Goal: Information Seeking & Learning: Learn about a topic

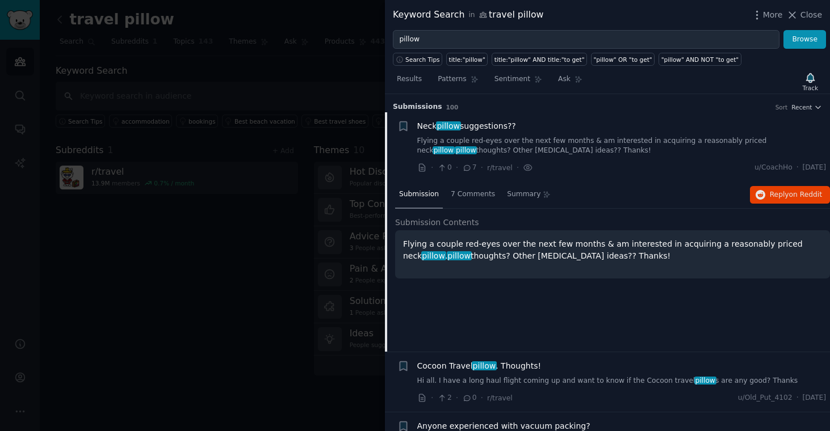
scroll to position [717, 0]
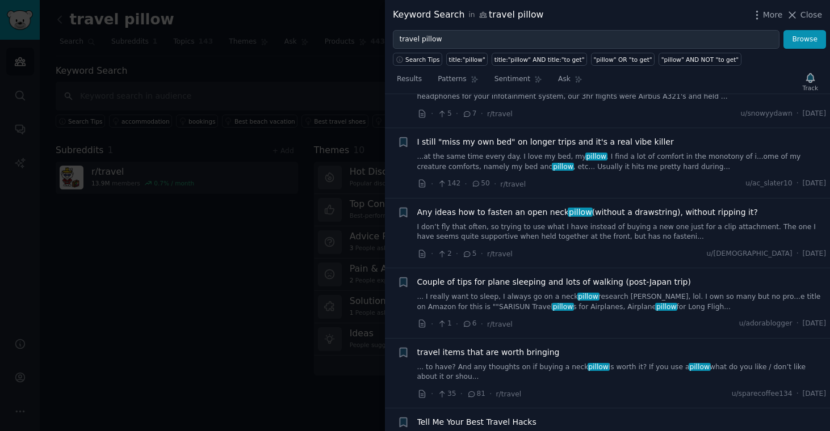
click at [784, 30] on button "Browse" at bounding box center [805, 39] width 43 height 19
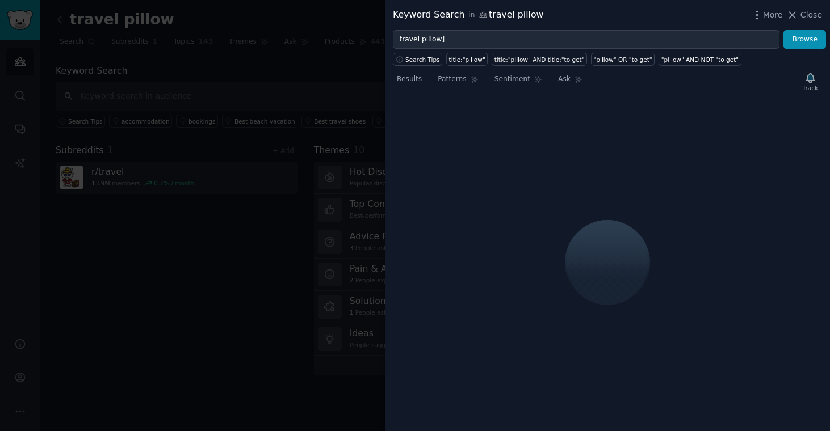
type input "travel pillow"
click at [784, 30] on button "Browse" at bounding box center [805, 39] width 43 height 19
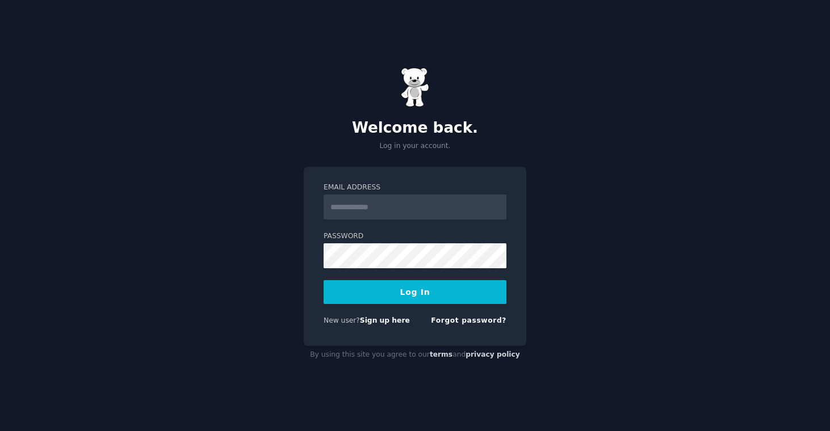
click at [400, 216] on input "Email Address" at bounding box center [415, 207] width 183 height 25
click at [400, 217] on input "Email Address" at bounding box center [415, 207] width 183 height 25
click at [379, 321] on link "Sign up here" at bounding box center [385, 321] width 50 height 8
click at [391, 195] on input "Email Address" at bounding box center [415, 207] width 183 height 25
click at [386, 202] on input "Email Address" at bounding box center [415, 207] width 183 height 25
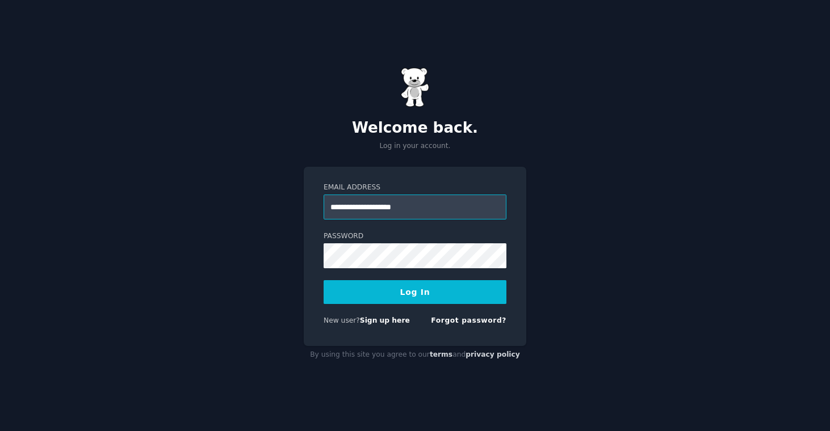
type input "**********"
click at [393, 297] on button "Log In" at bounding box center [415, 292] width 183 height 24
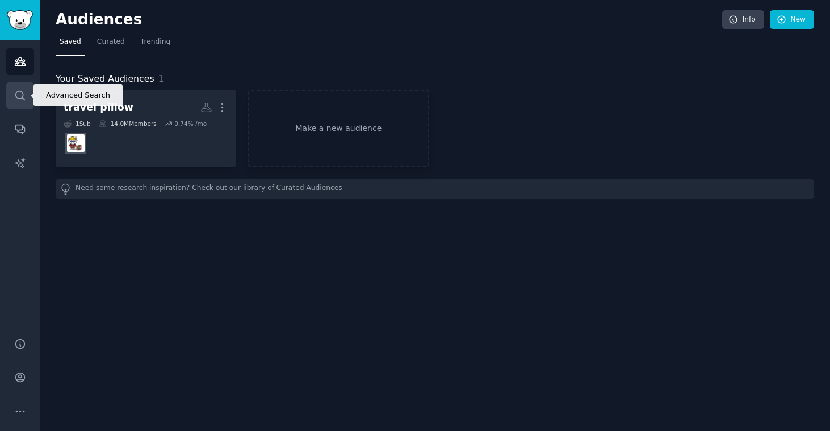
click at [27, 98] on link "Search" at bounding box center [20, 96] width 28 height 28
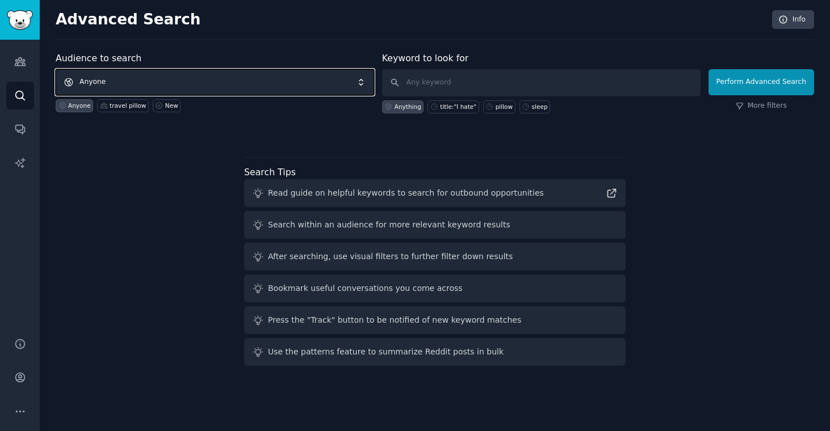
click at [207, 81] on span "Anyone" at bounding box center [215, 82] width 319 height 26
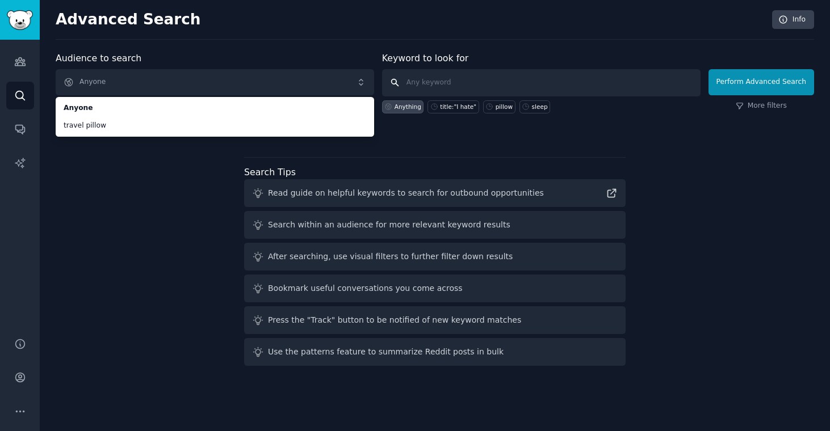
click at [479, 87] on input "text" at bounding box center [541, 82] width 319 height 27
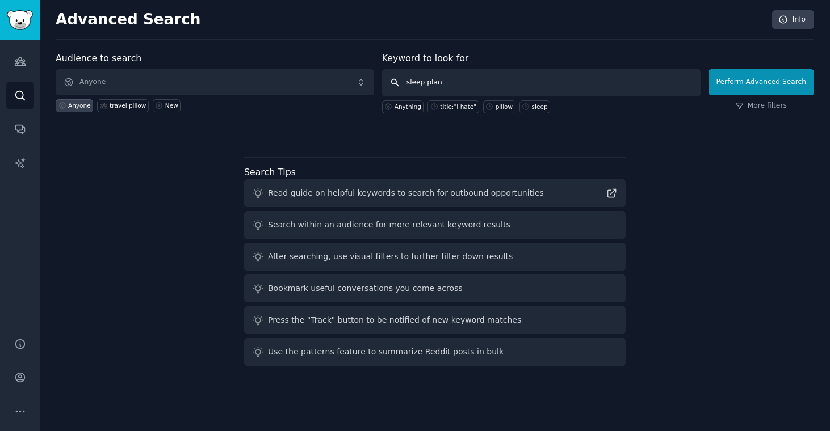
type input "sleep plane"
click button "Perform Advanced Search" at bounding box center [762, 82] width 106 height 26
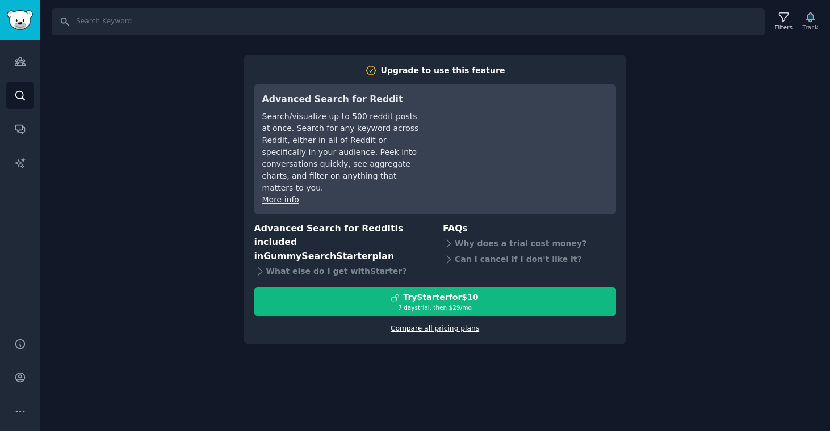
click at [449, 325] on link "Compare all pricing plans" at bounding box center [435, 329] width 89 height 8
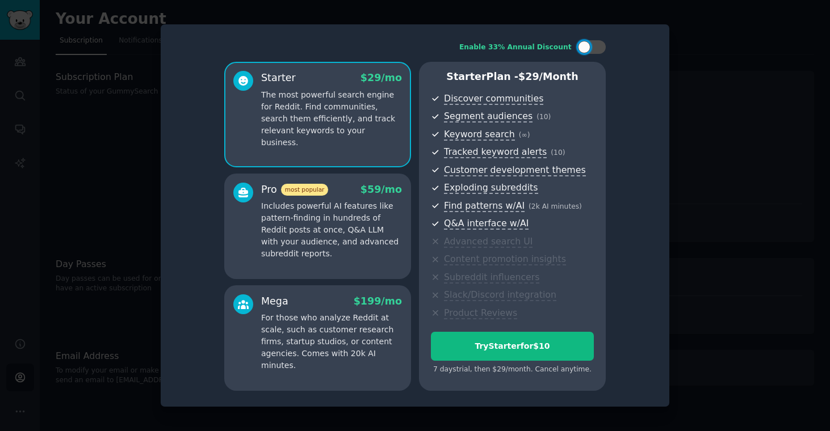
click at [160, 91] on div at bounding box center [415, 215] width 830 height 431
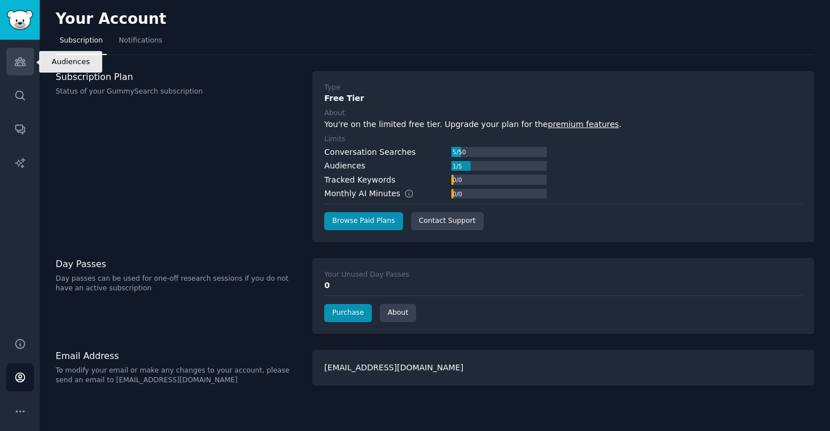
click at [11, 57] on link "Audiences" at bounding box center [20, 62] width 28 height 28
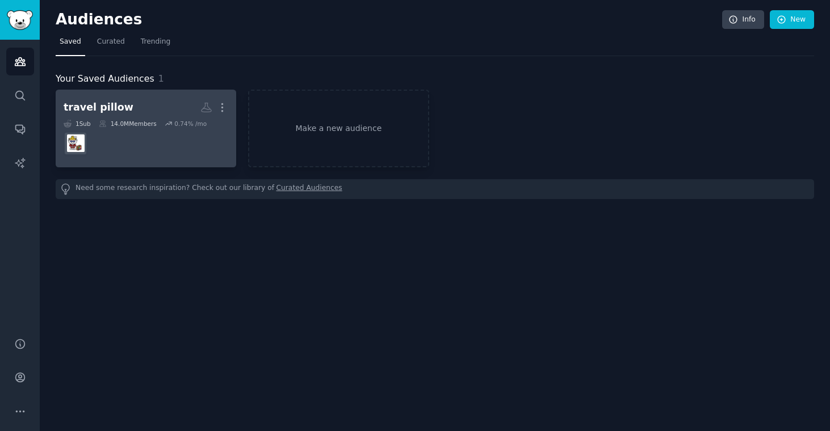
click at [124, 126] on div "14.0M Members" at bounding box center [128, 124] width 58 height 8
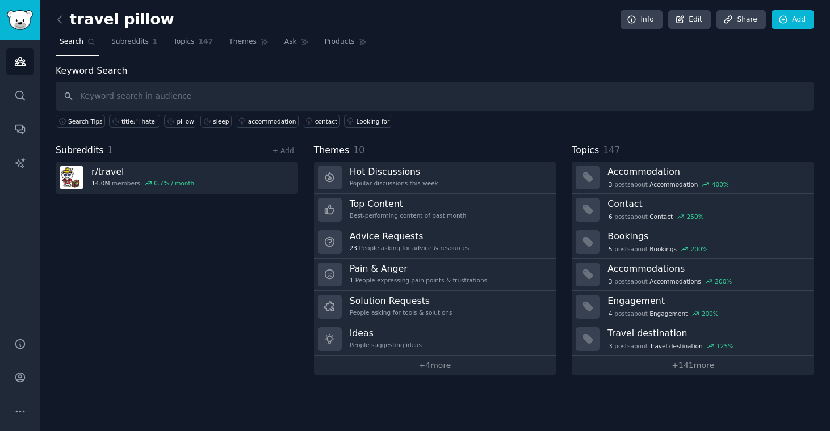
click at [148, 98] on input "text" at bounding box center [435, 96] width 759 height 29
type input "sleep plane"
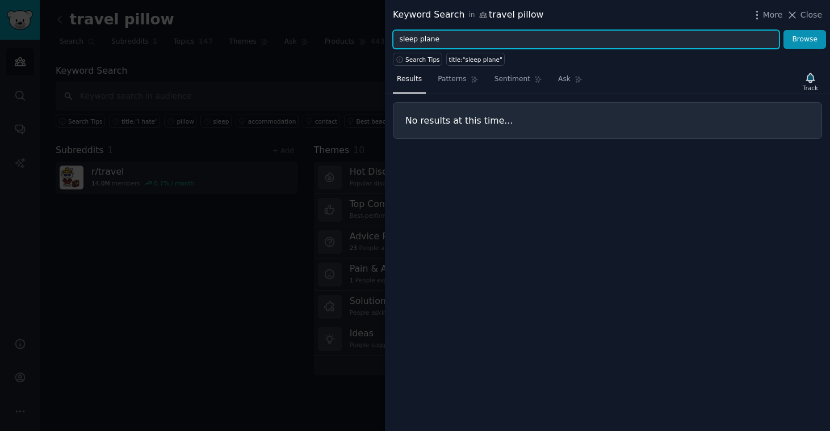
click at [475, 40] on input "sleep plane" at bounding box center [586, 39] width 387 height 19
click at [784, 30] on button "Browse" at bounding box center [805, 39] width 43 height 19
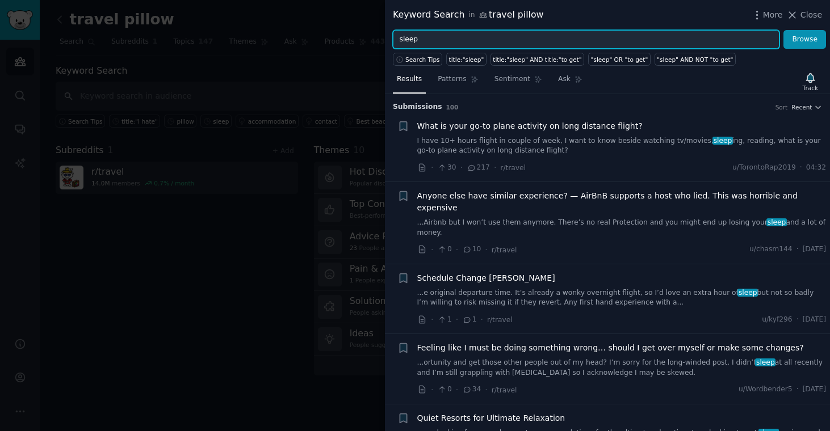
click at [429, 45] on input "sleep" at bounding box center [586, 39] width 387 height 19
type input "cant sleep"
click at [784, 30] on button "Browse" at bounding box center [805, 39] width 43 height 19
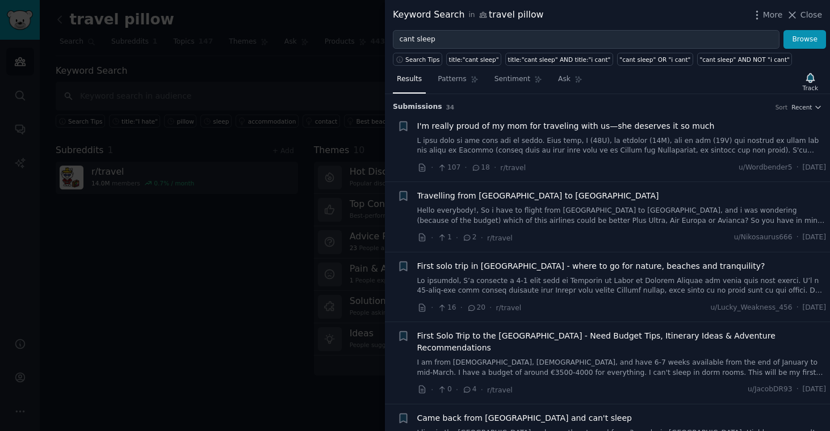
click at [526, 148] on link at bounding box center [621, 146] width 409 height 20
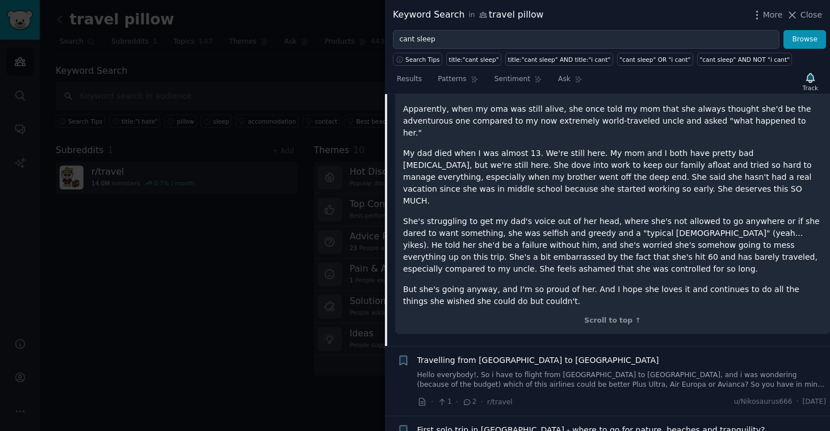
scroll to position [455, 0]
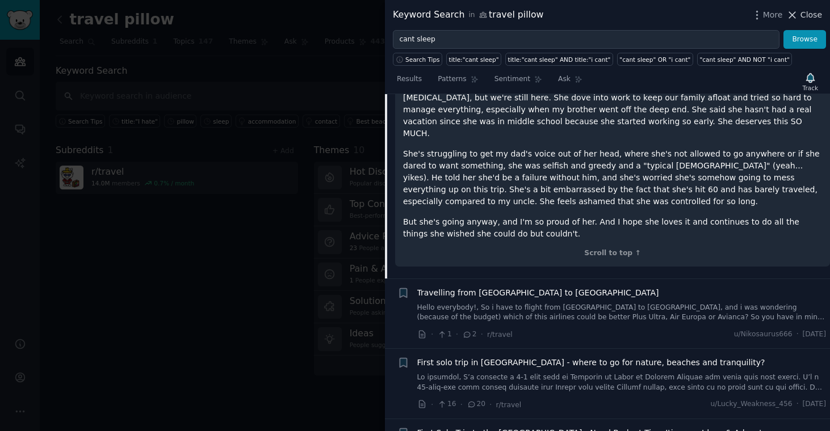
click at [798, 16] on icon at bounding box center [792, 15] width 12 height 12
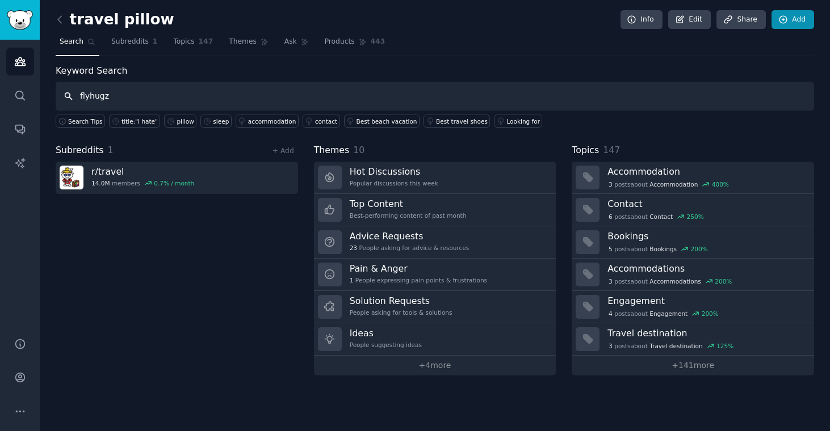
type input "flyhugz"
